Goal: Task Accomplishment & Management: Manage account settings

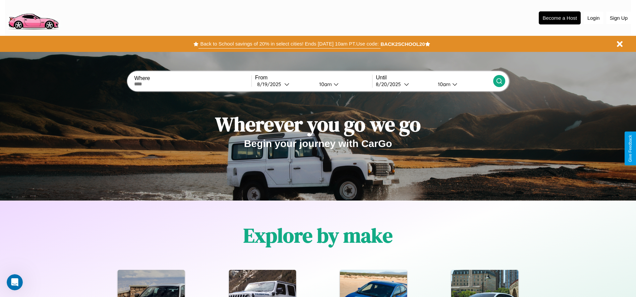
click at [289, 44] on button "Back to School savings of 20% in select cities! Ends [DATE] 10am PT. Use code:" at bounding box center [289, 43] width 182 height 9
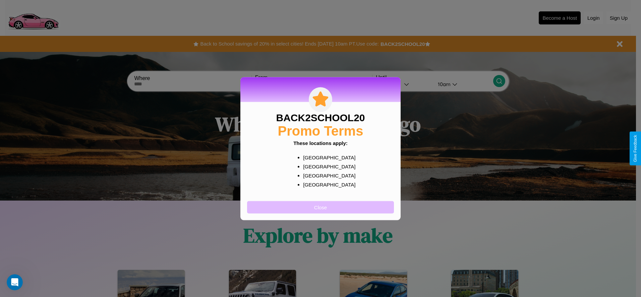
click at [321, 207] on button "Close" at bounding box center [320, 207] width 147 height 12
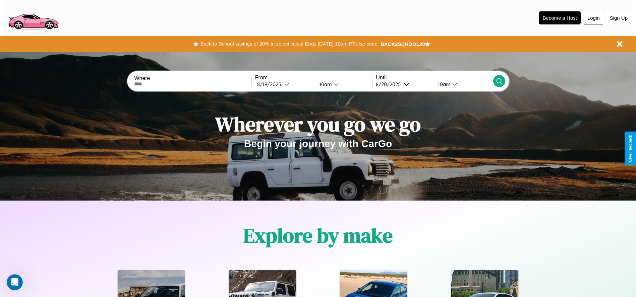
click at [593, 18] on button "Login" at bounding box center [593, 18] width 19 height 13
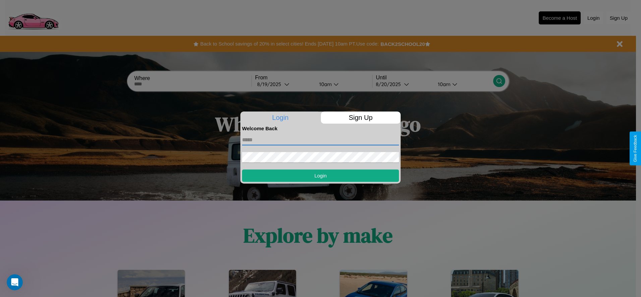
click at [321, 140] on input "text" at bounding box center [320, 140] width 157 height 11
type input "**********"
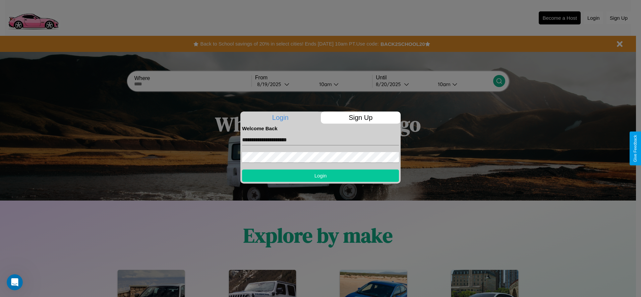
click at [321, 176] on button "Login" at bounding box center [320, 176] width 157 height 12
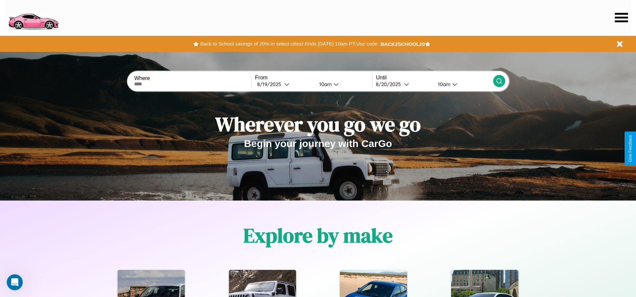
click at [621, 17] on icon at bounding box center [621, 17] width 13 height 9
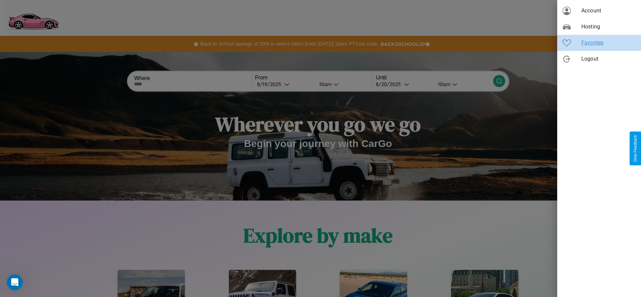
click at [599, 43] on span "Favorites" at bounding box center [608, 43] width 54 height 8
